Goal: Task Accomplishment & Management: Use online tool/utility

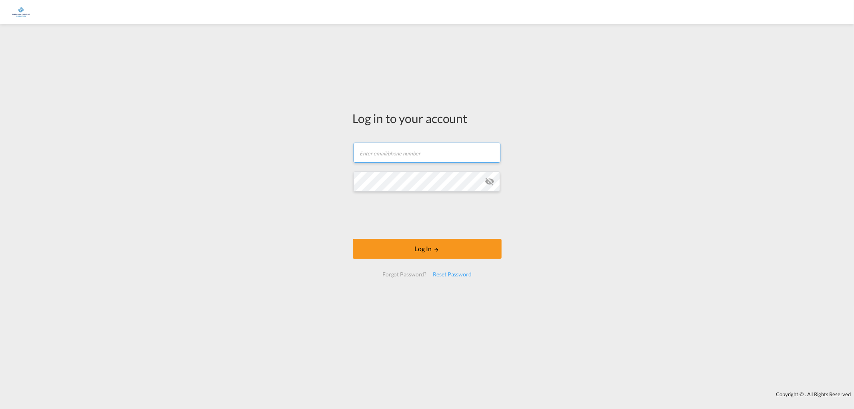
click at [388, 154] on input "text" at bounding box center [426, 152] width 147 height 20
type input "[PERSON_NAME][EMAIL_ADDRESS][PERSON_NAME][DOMAIN_NAME]"
click at [425, 244] on button "Log In" at bounding box center [427, 249] width 149 height 20
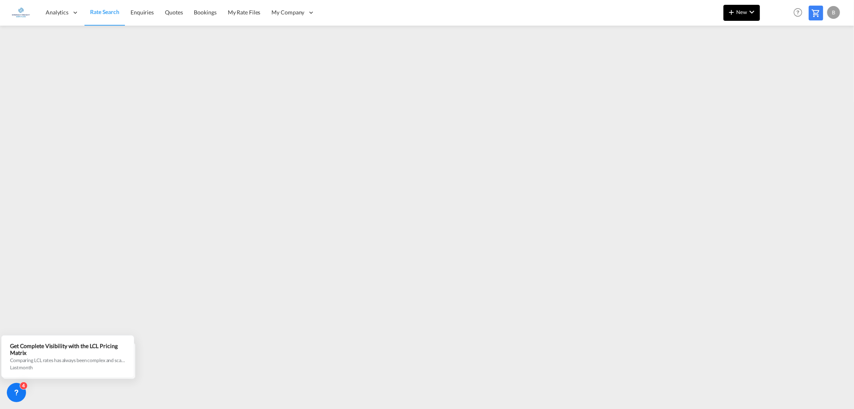
click at [752, 10] on md-icon "icon-chevron-down" at bounding box center [752, 12] width 10 height 10
click at [795, 55] on div "Ratesheet" at bounding box center [785, 60] width 30 height 20
